Goal: Navigation & Orientation: Go to known website

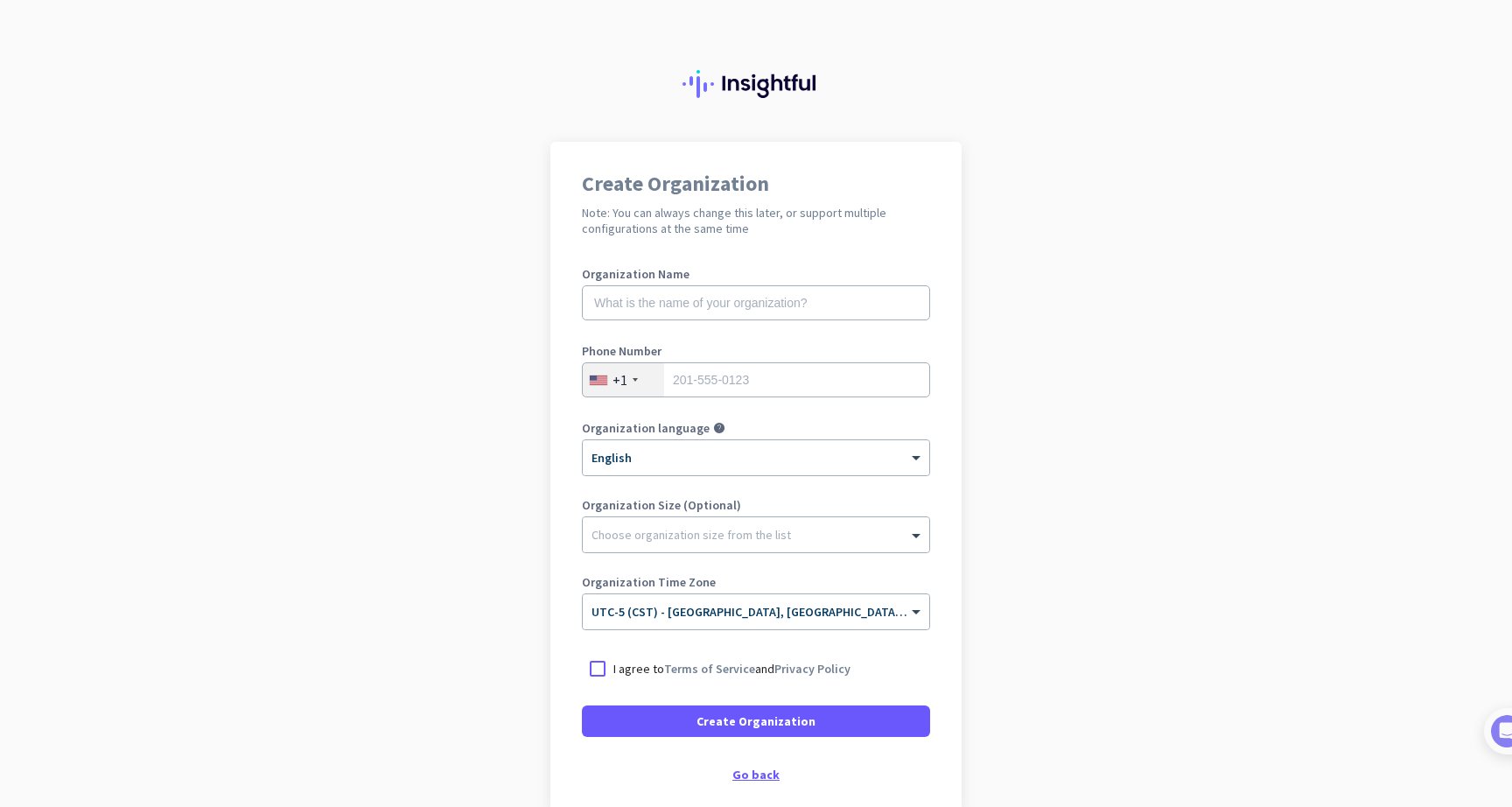
click at [764, 770] on div "Go back" at bounding box center [756, 774] width 348 height 13
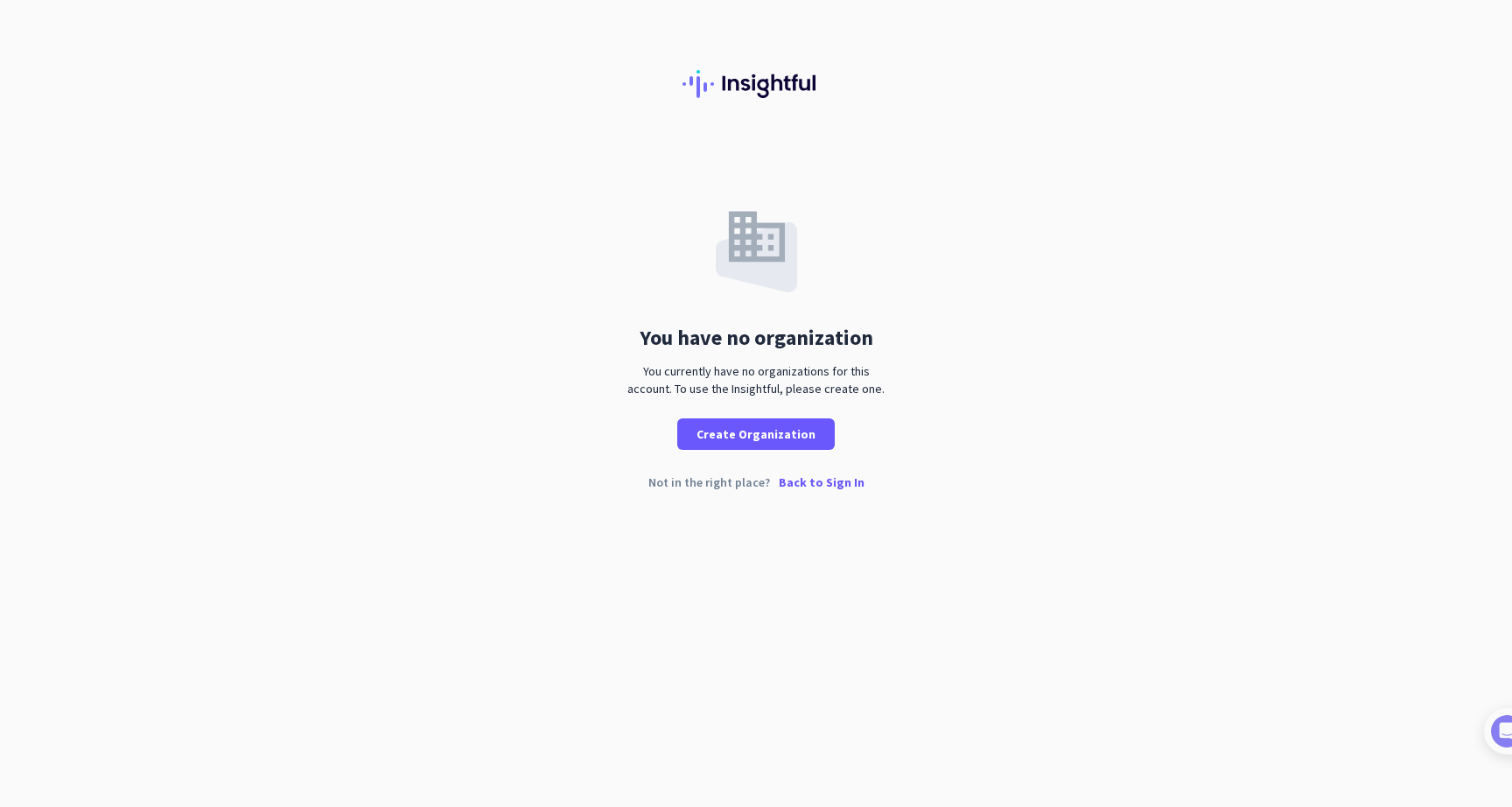
click at [802, 482] on p "Back to Sign In" at bounding box center [822, 482] width 86 height 13
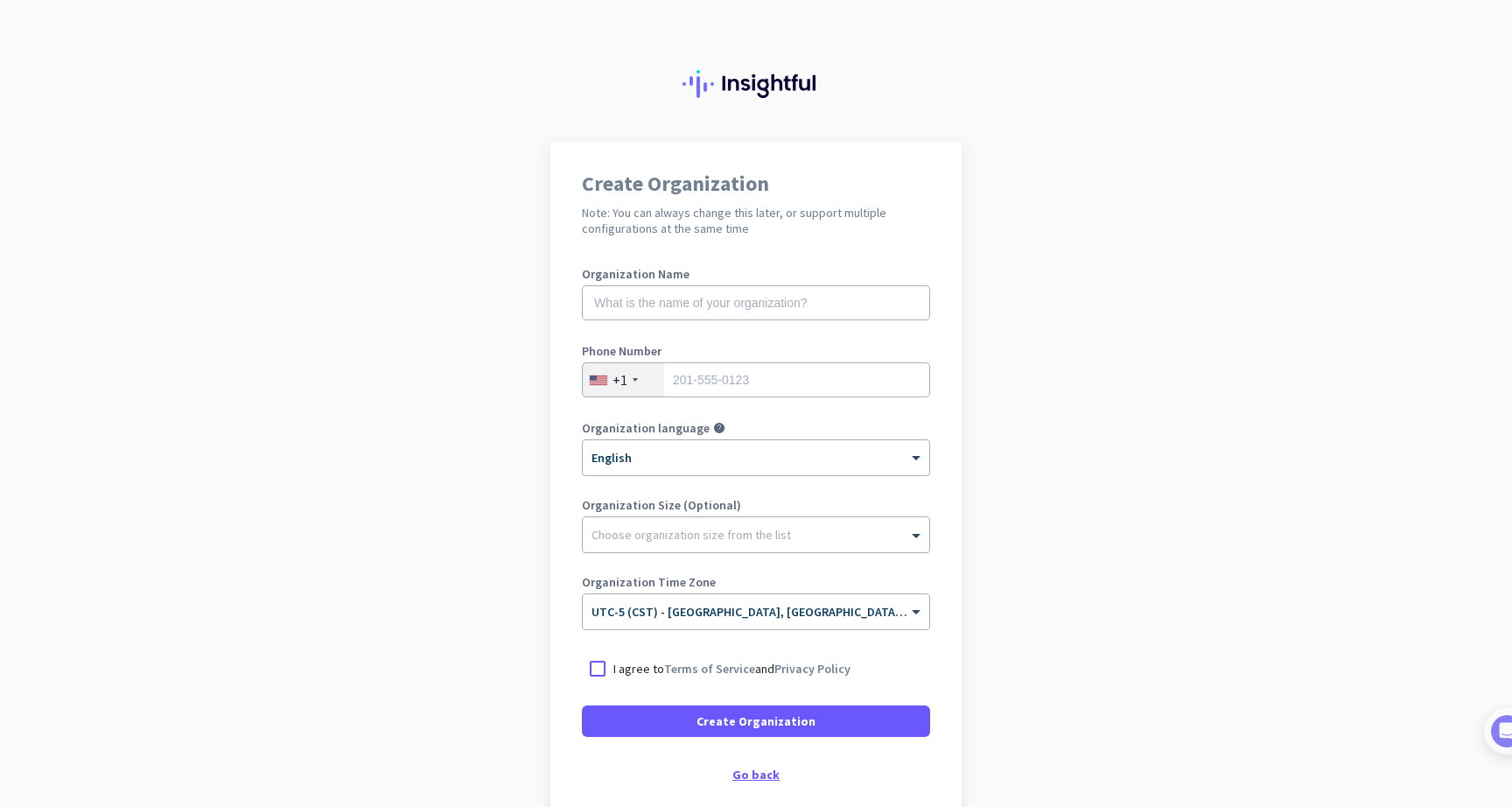
click at [756, 775] on div "Go back" at bounding box center [756, 774] width 348 height 13
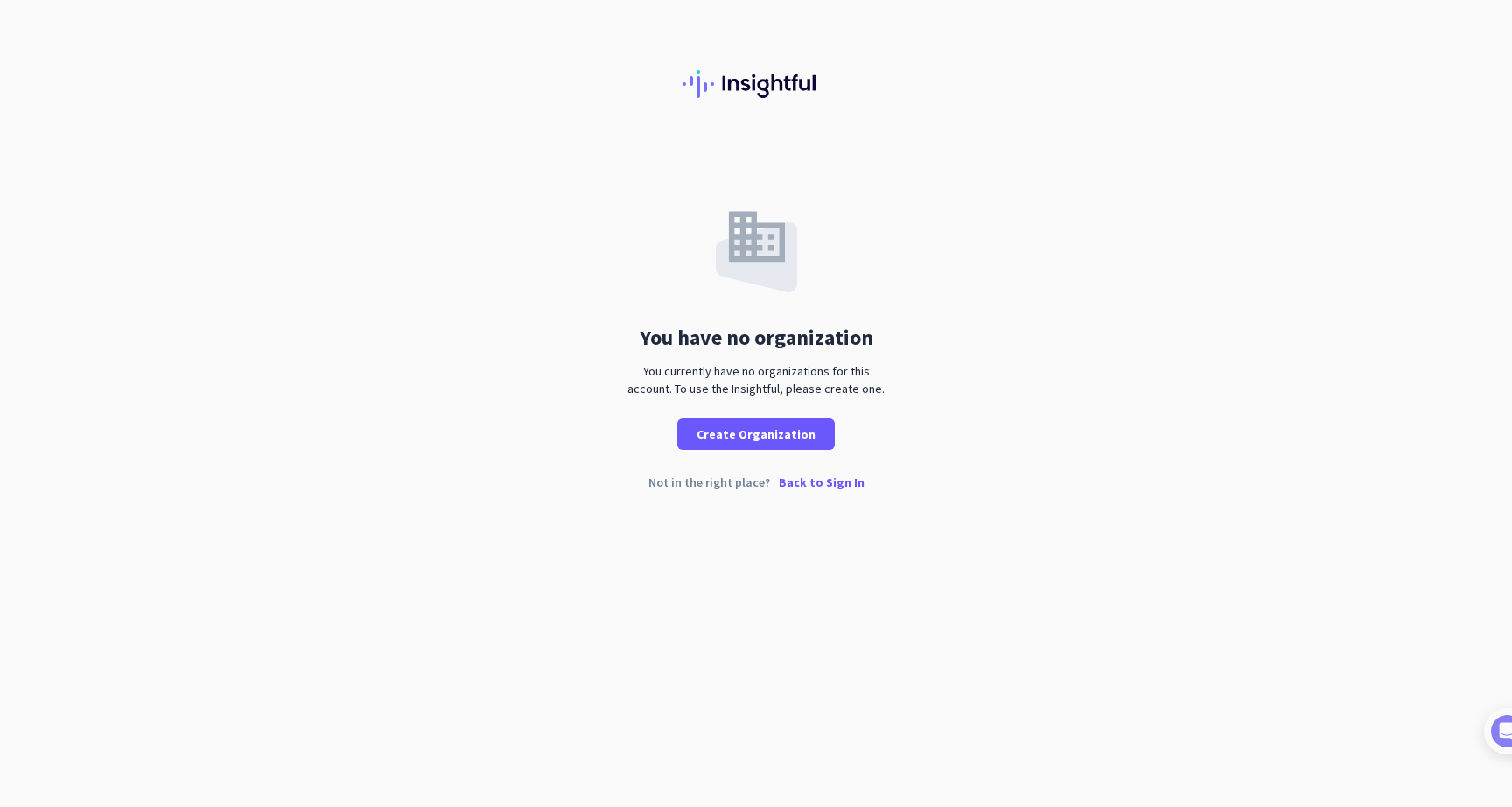
click at [823, 488] on p "Back to Sign In" at bounding box center [822, 482] width 86 height 13
